Goal: Task Accomplishment & Management: Manage account settings

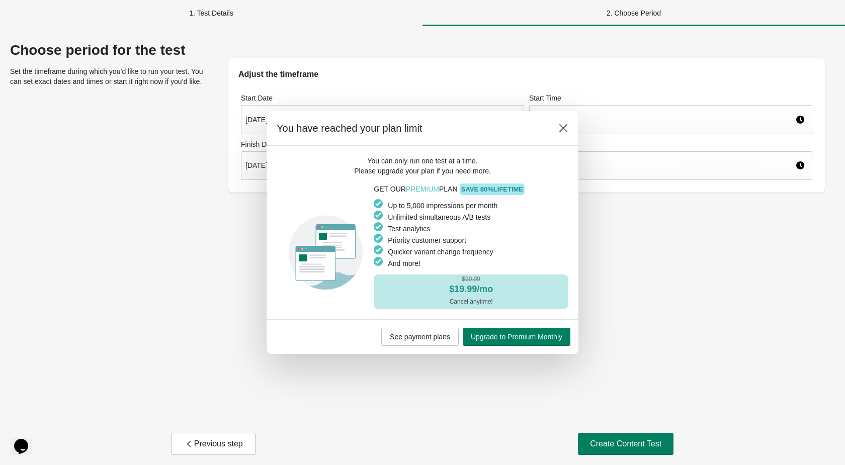
click at [567, 138] on div "You have reached your plan limit" at bounding box center [423, 128] width 312 height 35
click at [566, 136] on button at bounding box center [563, 128] width 18 height 18
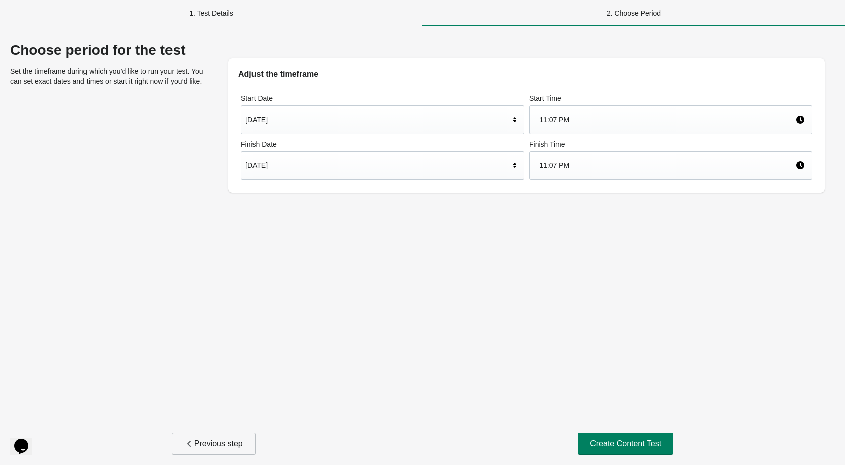
click at [218, 437] on button "Previous step" at bounding box center [213, 444] width 84 height 22
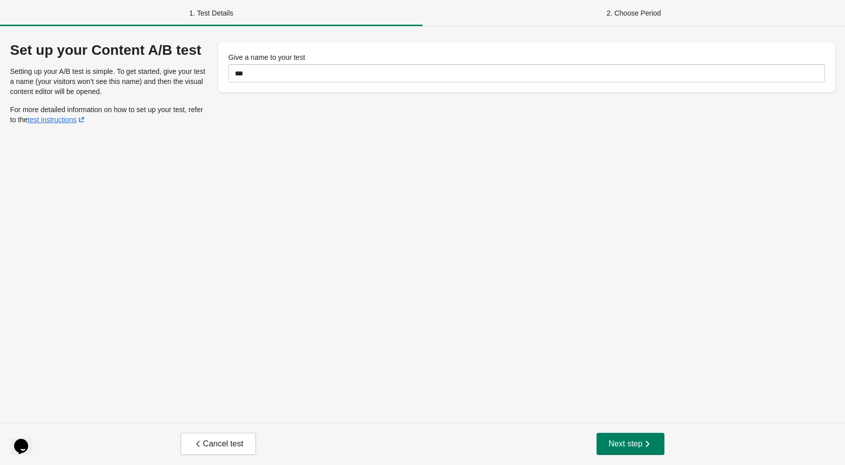
click at [218, 437] on button "Cancel test" at bounding box center [218, 444] width 75 height 22
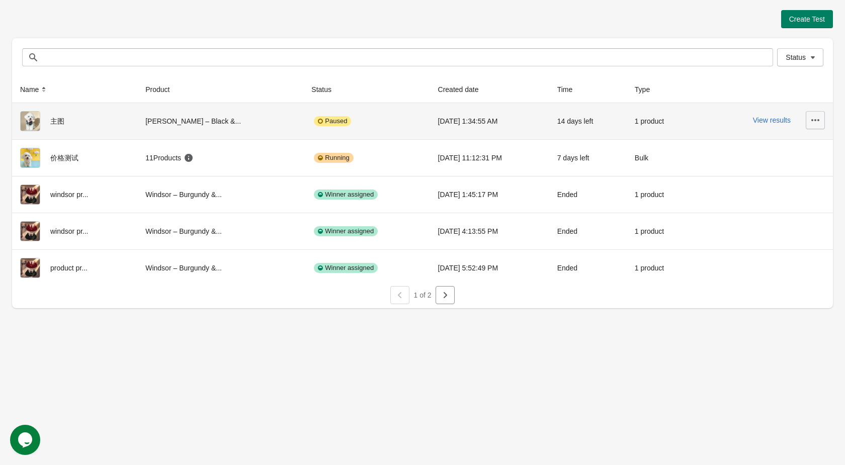
click at [818, 121] on icon "button" at bounding box center [815, 120] width 10 height 10
click at [499, 107] on td "9/8/2025 1:34:55 AM" at bounding box center [489, 121] width 119 height 36
click at [51, 119] on div "主图" at bounding box center [74, 121] width 109 height 20
click at [816, 115] on icon "button" at bounding box center [815, 120] width 10 height 10
click at [375, 128] on div "Paused" at bounding box center [366, 121] width 110 height 20
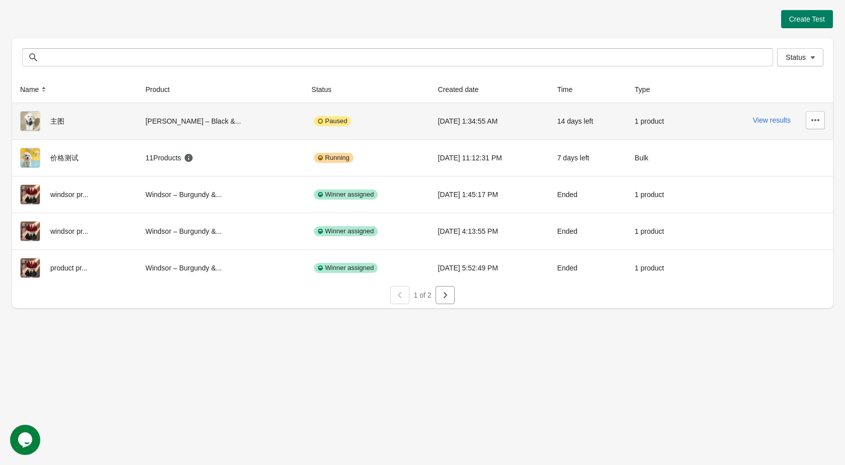
click at [314, 119] on div "Paused" at bounding box center [332, 121] width 37 height 10
click at [47, 121] on div at bounding box center [35, 121] width 30 height 20
click at [820, 121] on icon "button" at bounding box center [815, 120] width 10 height 10
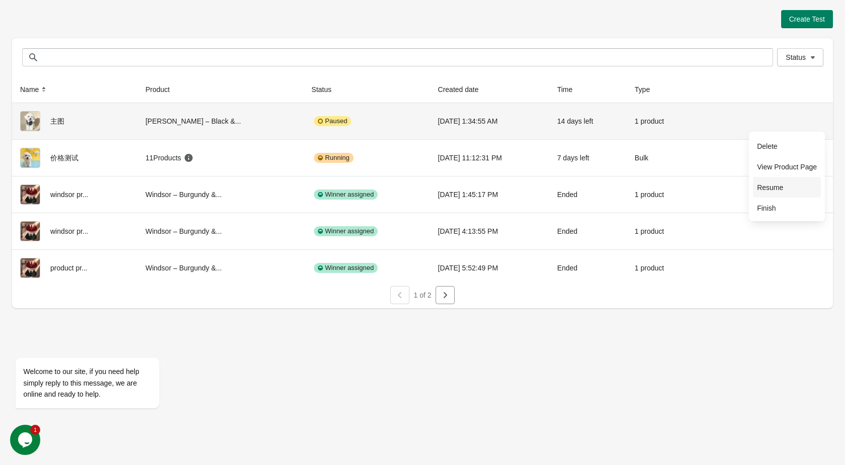
click at [798, 183] on span "Resume" at bounding box center [787, 188] width 60 height 10
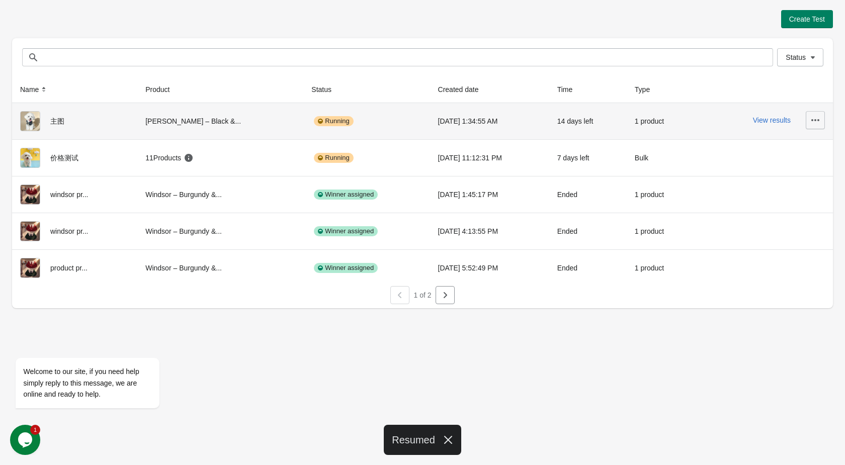
click at [809, 121] on button "button" at bounding box center [815, 120] width 19 height 18
click at [790, 210] on span "Finish" at bounding box center [787, 208] width 60 height 10
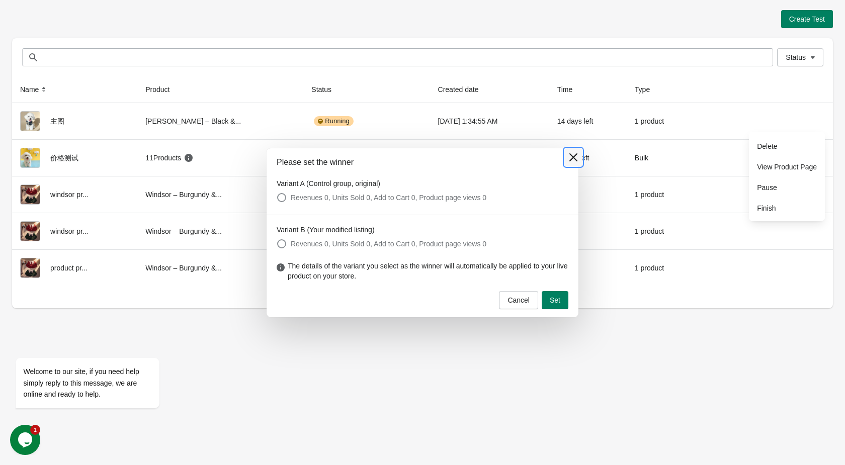
click at [573, 161] on icon at bounding box center [573, 157] width 10 height 10
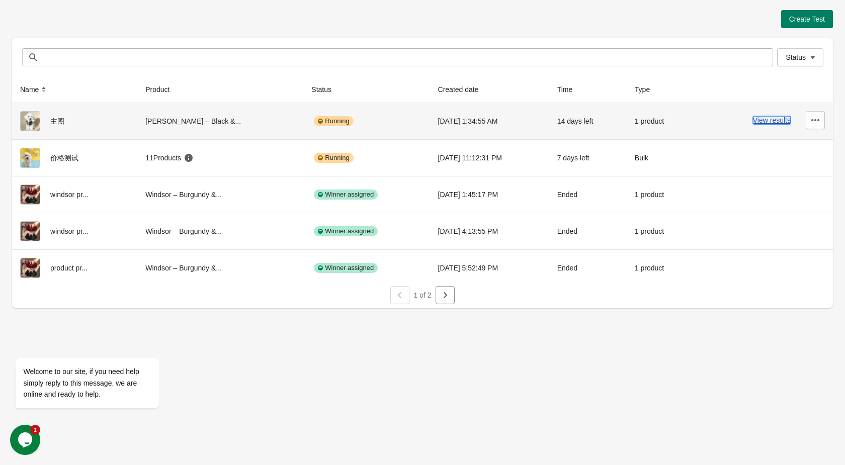
click at [760, 120] on button "View results" at bounding box center [772, 120] width 38 height 8
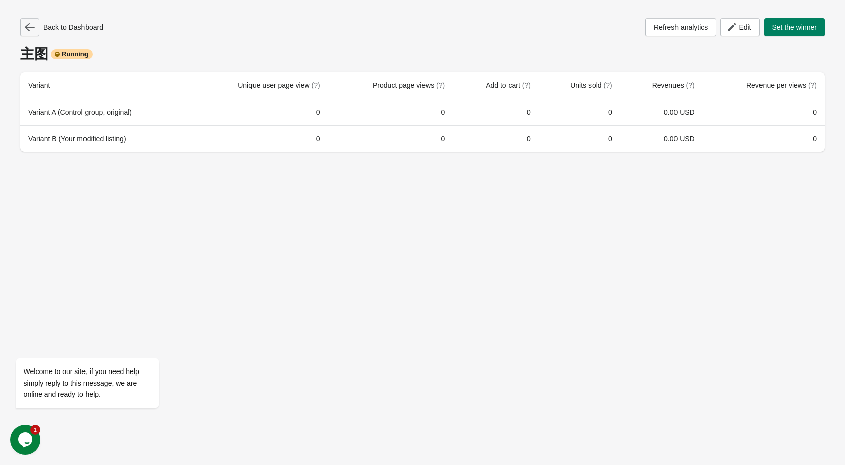
click at [37, 29] on button "button" at bounding box center [29, 27] width 19 height 18
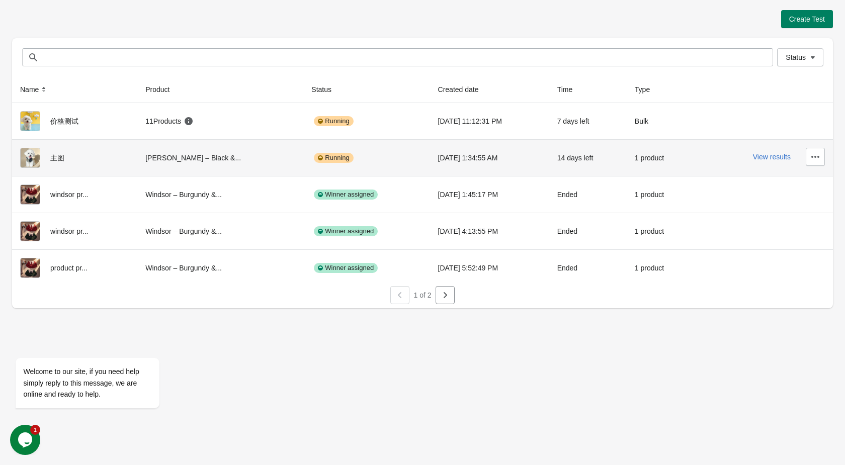
click at [31, 163] on img at bounding box center [30, 158] width 20 height 20
click at [813, 156] on icon "button" at bounding box center [815, 157] width 8 height 2
click at [800, 207] on span "View Product Page" at bounding box center [787, 203] width 60 height 10
click at [664, 163] on div "1 product" at bounding box center [660, 158] width 51 height 20
click at [760, 161] on div "View results" at bounding box center [763, 157] width 123 height 18
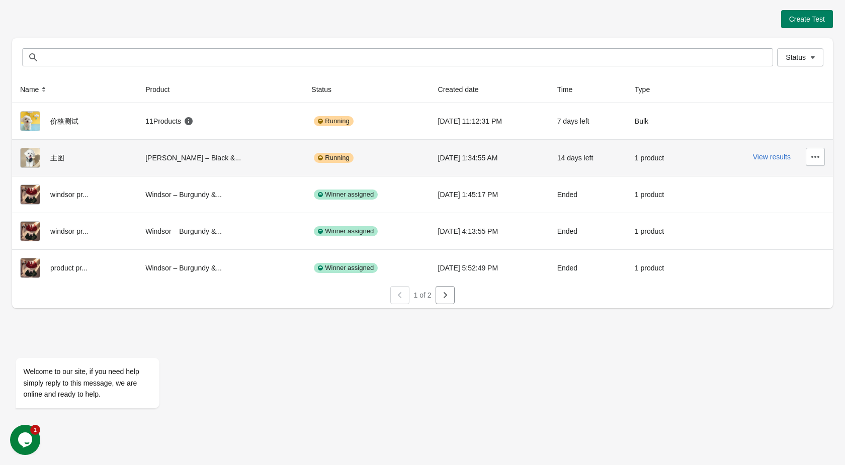
click at [762, 151] on div "View results" at bounding box center [763, 157] width 123 height 18
click at [764, 160] on div "View results" at bounding box center [763, 157] width 123 height 18
click at [767, 155] on button "View results" at bounding box center [772, 157] width 38 height 8
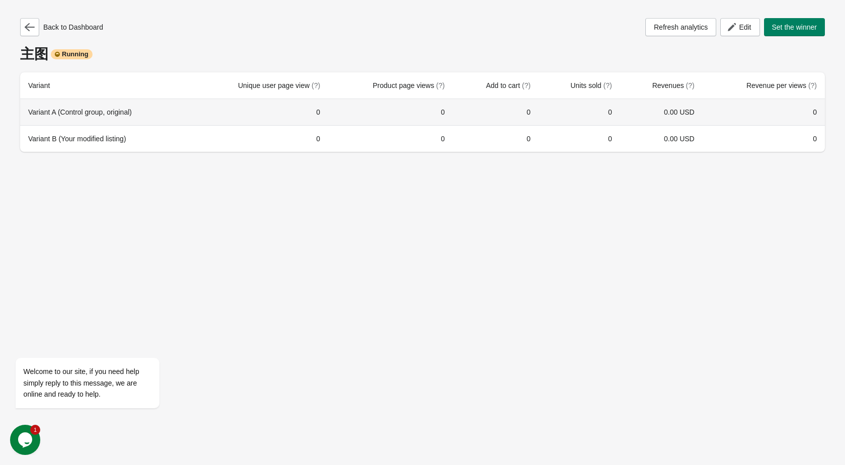
click at [54, 117] on th "Variant A (Control group, original)" at bounding box center [104, 112] width 169 height 26
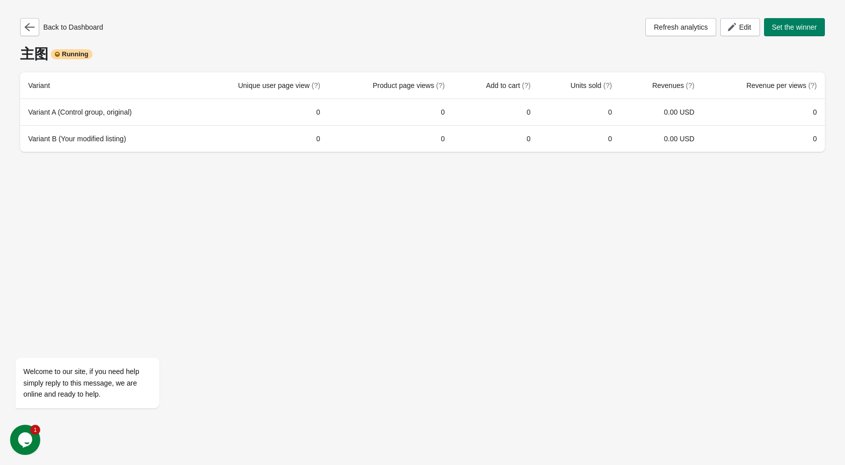
click at [83, 158] on div "Back to Dashboard Refresh analytics Edit Set the winner 主图 Running Variant Uniq…" at bounding box center [422, 82] width 821 height 164
click at [727, 24] on icon "button" at bounding box center [732, 27] width 10 height 10
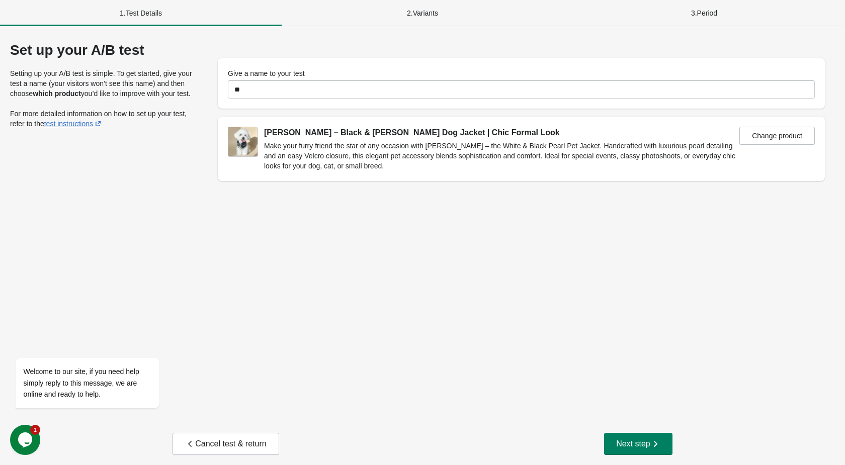
click at [429, 14] on div "2 . Variants" at bounding box center [423, 13] width 282 height 26
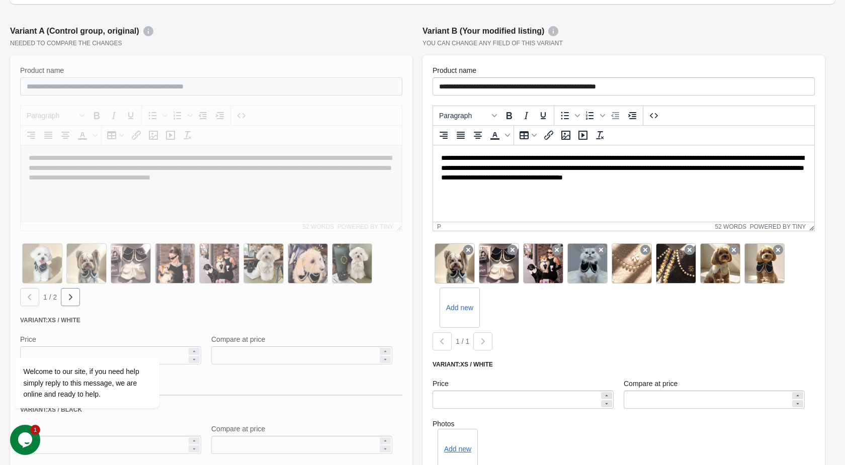
scroll to position [185, 0]
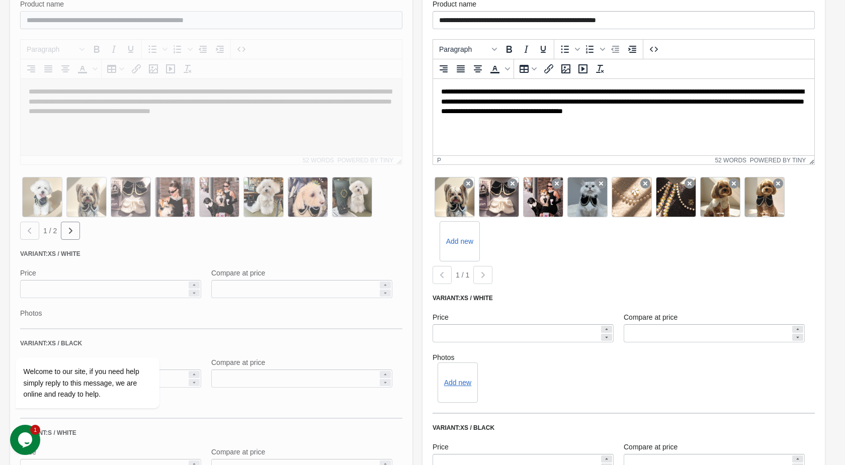
drag, startPoint x: 458, startPoint y: 204, endPoint x: 725, endPoint y: 249, distance: 271.4
click at [724, 249] on div "Add new" at bounding box center [623, 219] width 382 height 89
drag, startPoint x: 761, startPoint y: 209, endPoint x: 645, endPoint y: 269, distance: 131.4
click at [645, 269] on div "Add new 1 / 1" at bounding box center [623, 229] width 382 height 109
click at [633, 257] on div "Add new" at bounding box center [623, 219] width 382 height 89
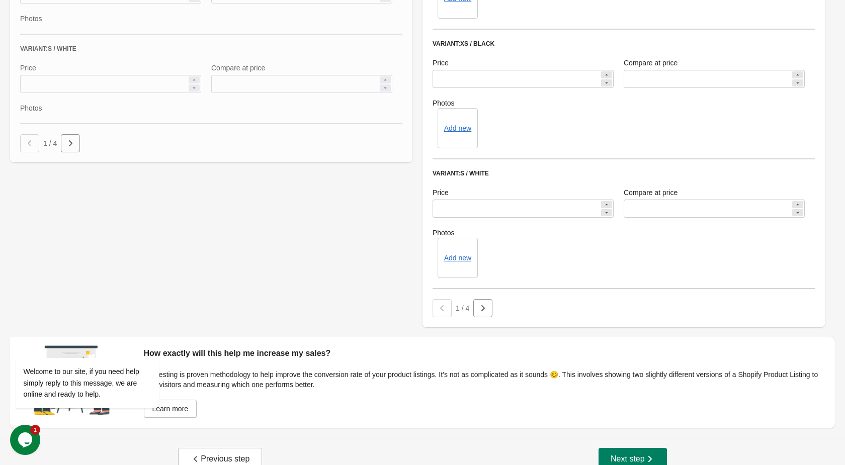
scroll to position [584, 0]
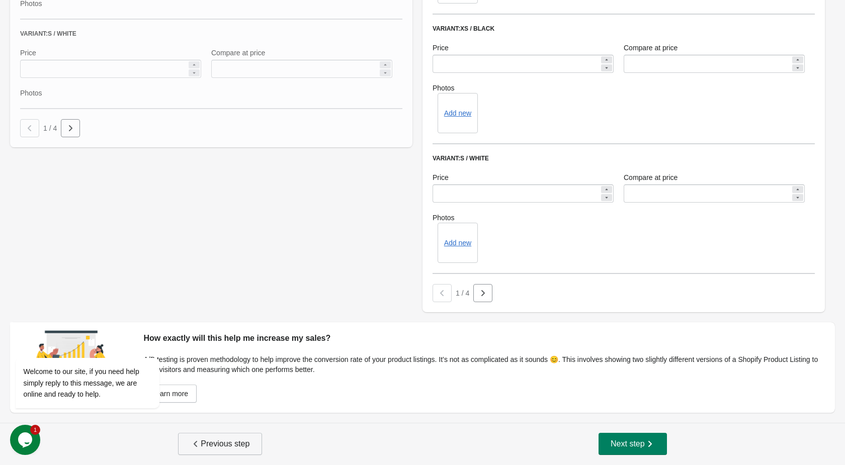
click at [224, 438] on button "Previous step" at bounding box center [220, 444] width 84 height 22
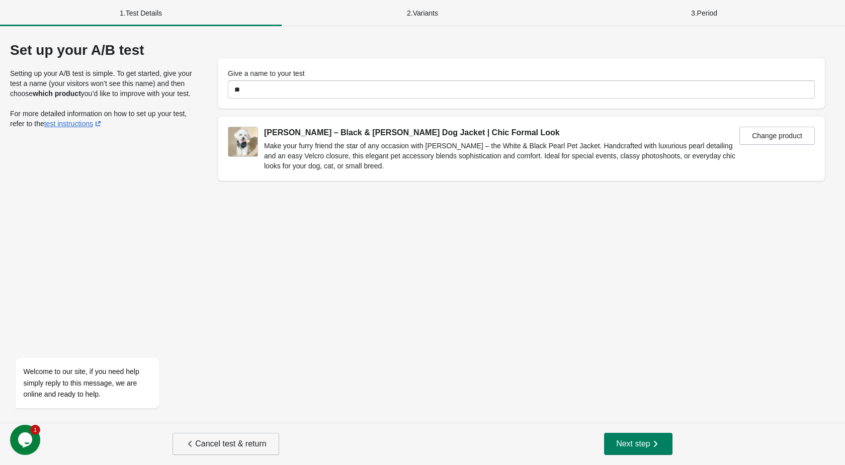
scroll to position [0, 0]
click at [224, 438] on button "Cancel test & return" at bounding box center [225, 444] width 106 height 22
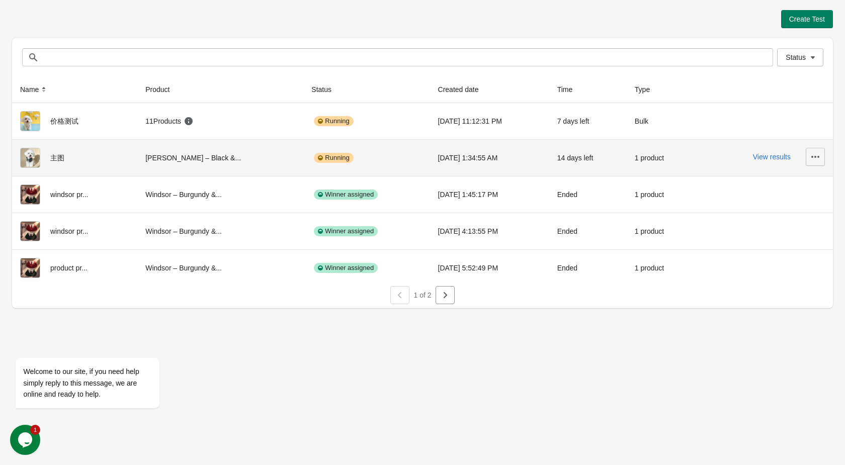
click at [813, 163] on button "button" at bounding box center [815, 157] width 19 height 18
click at [789, 221] on span "Pause" at bounding box center [787, 224] width 60 height 10
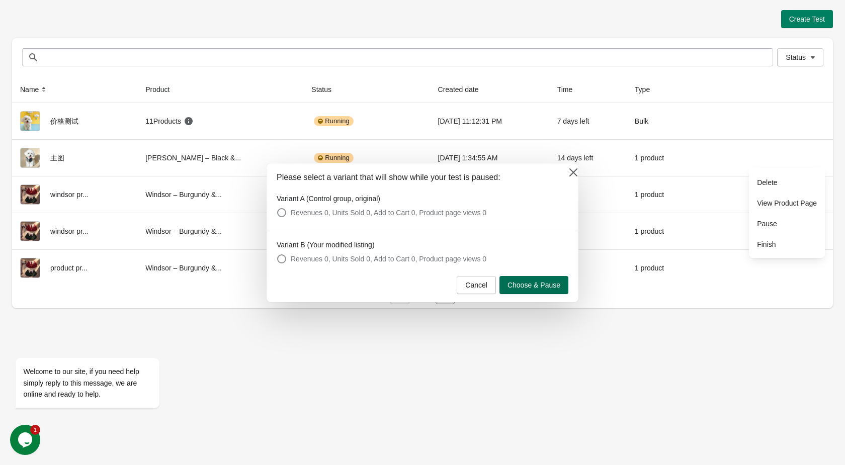
click at [530, 281] on span "Choose & Pause" at bounding box center [533, 285] width 53 height 8
